Goal: Information Seeking & Learning: Learn about a topic

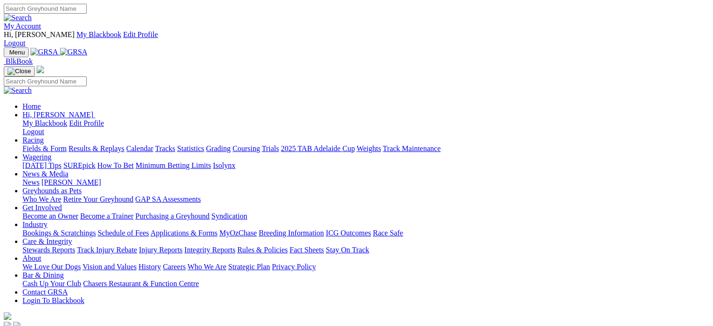
scroll to position [328, 0]
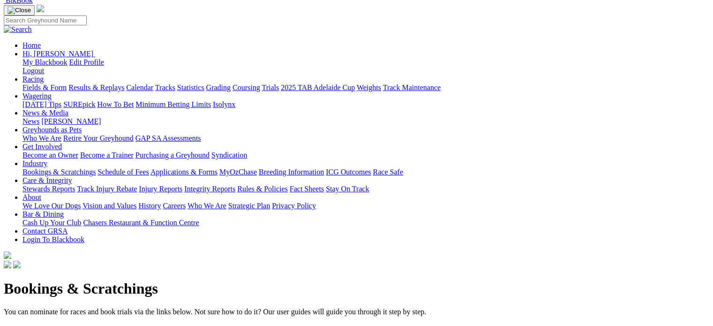
scroll to position [187, 0]
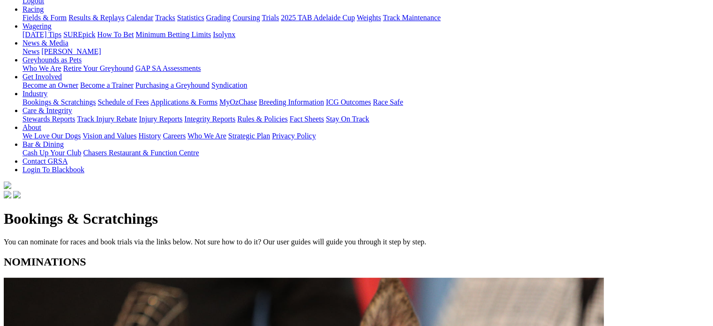
scroll to position [0, 0]
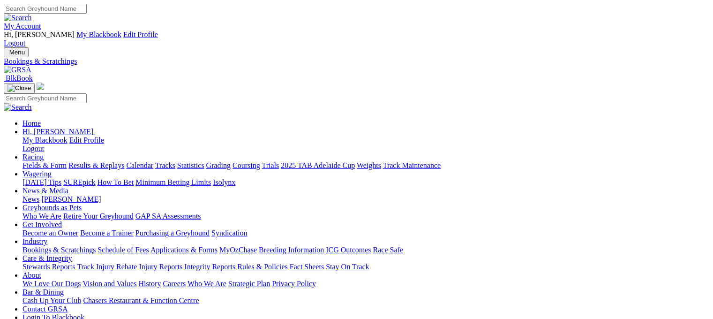
click at [44, 153] on link "Racing" at bounding box center [32, 157] width 21 height 8
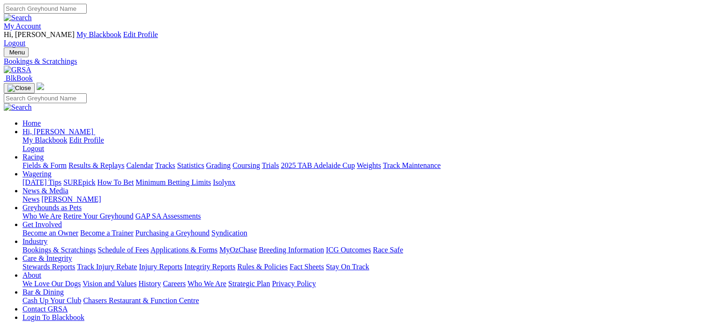
click at [44, 153] on link "Racing" at bounding box center [32, 157] width 21 height 8
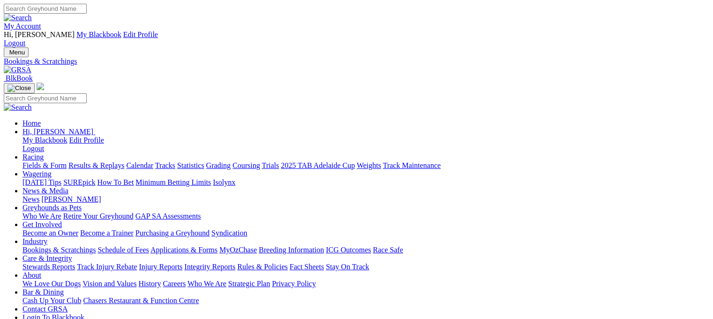
click at [153, 161] on link "Calendar" at bounding box center [139, 165] width 27 height 8
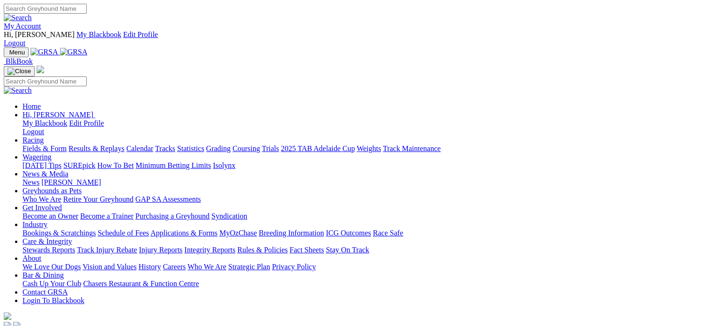
click at [235, 246] on link "Integrity Reports" at bounding box center [209, 250] width 51 height 8
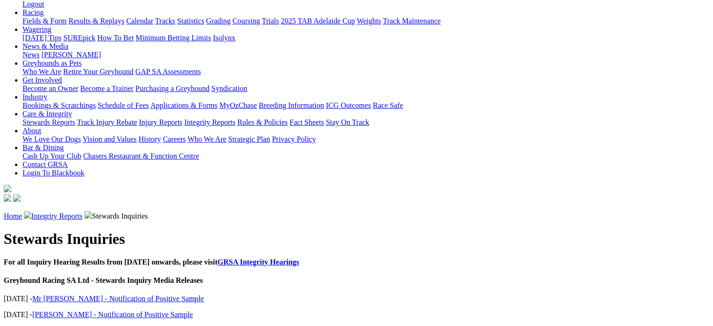
scroll to position [187, 0]
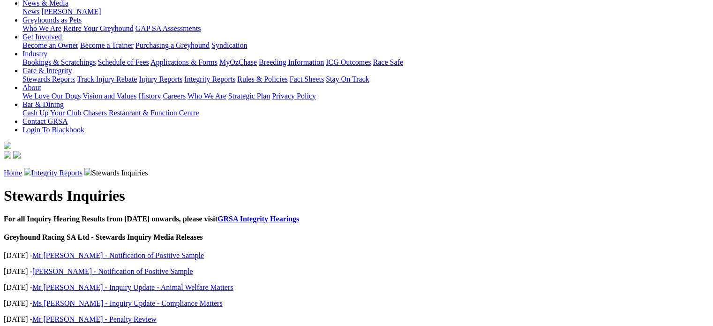
click at [299, 215] on link "GRSA Integrity Hearings" at bounding box center [258, 219] width 82 height 8
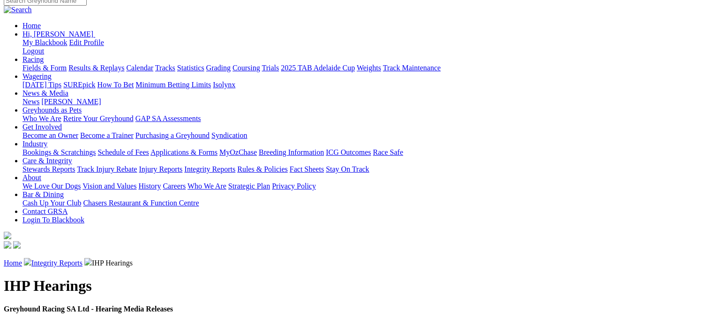
scroll to position [141, 0]
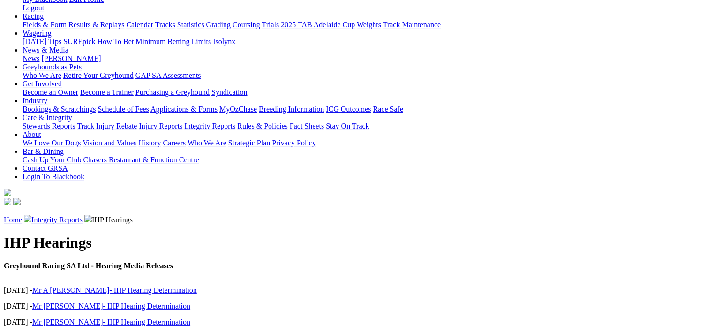
click at [118, 286] on link "Mr A [PERSON_NAME]- IHP Hearing Determination" at bounding box center [114, 290] width 164 height 8
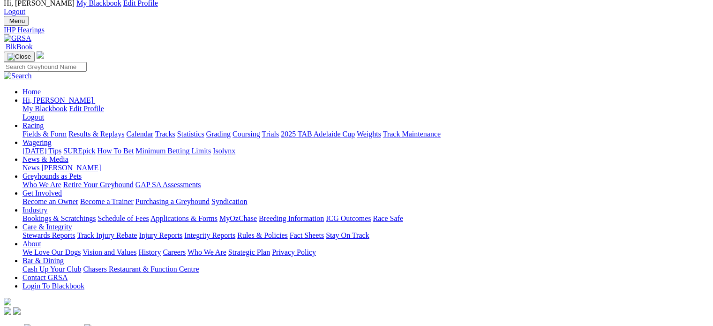
scroll to position [94, 0]
